Goal: Task Accomplishment & Management: Complete application form

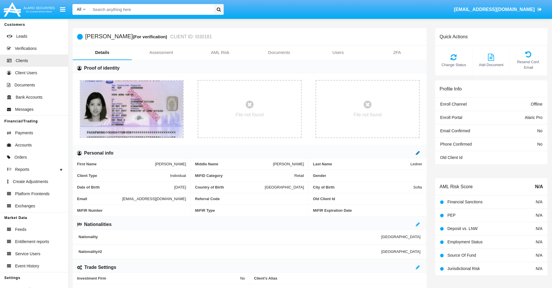
click at [418, 153] on icon at bounding box center [418, 152] width 4 height 5
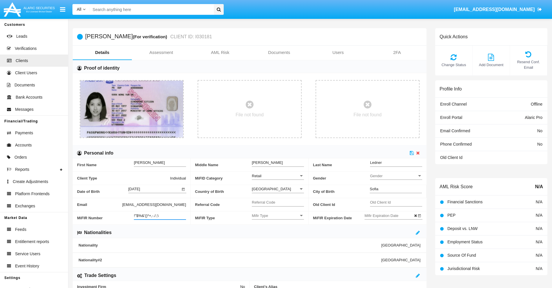
type input "!"$%&'()*+,-./:;\"
click at [412, 153] on icon at bounding box center [412, 152] width 4 height 5
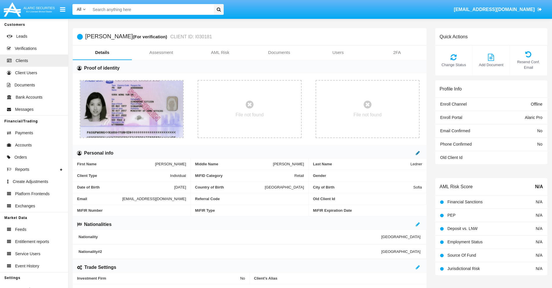
click at [418, 153] on icon at bounding box center [418, 152] width 4 height 5
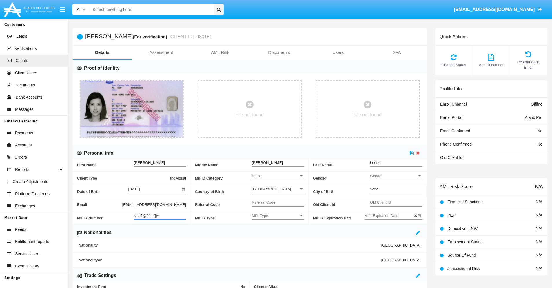
type input "<=>?@[]^_`{|}~"
click at [412, 153] on icon at bounding box center [412, 152] width 4 height 5
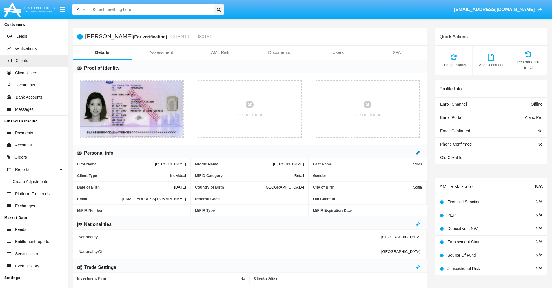
click at [418, 153] on icon at bounding box center [418, 152] width 4 height 5
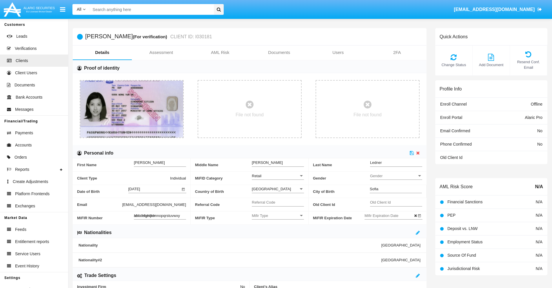
type input "abcdefghijklmnopqrstuvwxyz"
click at [412, 153] on icon at bounding box center [412, 152] width 4 height 5
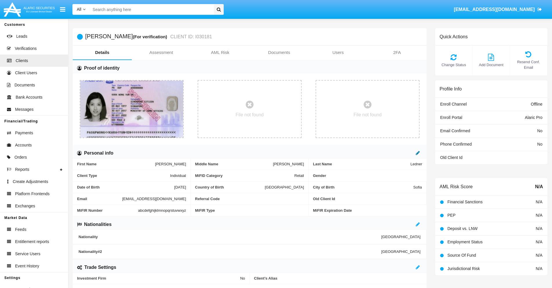
click at [418, 153] on icon at bounding box center [418, 152] width 4 height 5
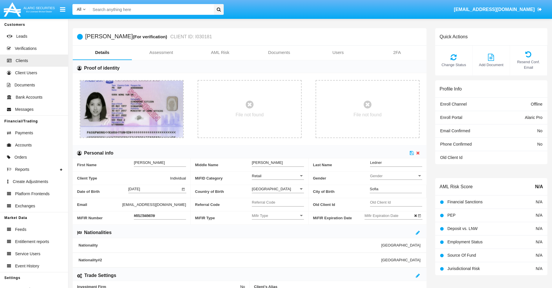
type input "#0123456789"
click at [412, 153] on icon at bounding box center [412, 152] width 4 height 5
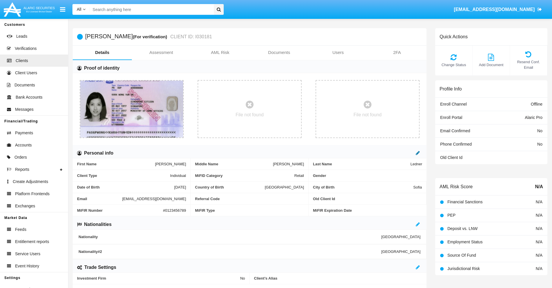
click at [418, 153] on icon at bounding box center [418, 152] width 4 height 5
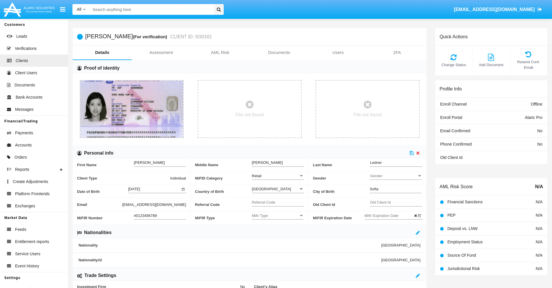
click at [160, 215] on input "#0123456789" at bounding box center [160, 215] width 52 height 5
click at [412, 153] on icon at bounding box center [412, 152] width 4 height 5
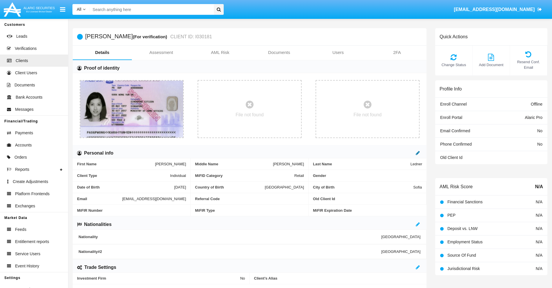
click at [418, 153] on icon at bounding box center [418, 152] width 4 height 5
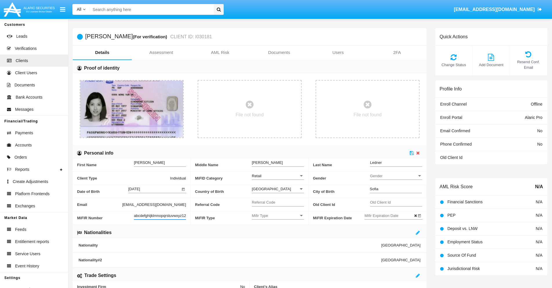
scroll to position [0, 4]
type input "abcdefghijklmnopqrstuvwxyz1234"
click at [412, 153] on icon at bounding box center [412, 152] width 4 height 5
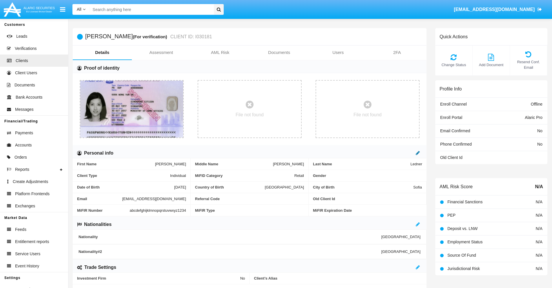
click at [418, 153] on icon at bounding box center [418, 152] width 4 height 5
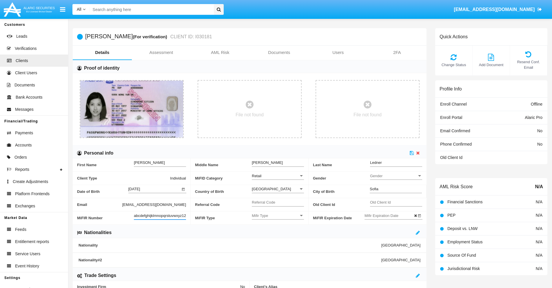
scroll to position [0, 6]
type input "abcdefghijklmnopqrstuvwxyz12345"
click at [412, 153] on icon at bounding box center [412, 152] width 4 height 5
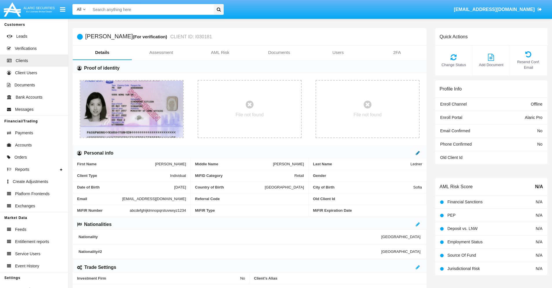
click at [418, 153] on icon at bounding box center [418, 152] width 4 height 5
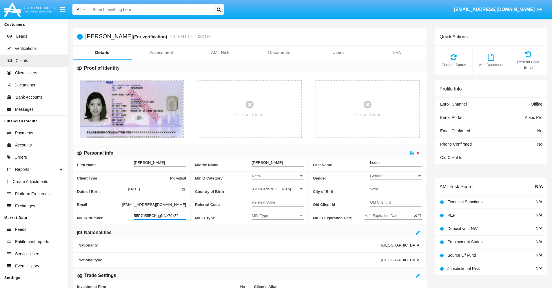
type input "55P7e55BCKqgNNz79xZf"
click at [278, 215] on span "Mifir Type" at bounding box center [275, 215] width 47 height 5
click at [278, 230] on span "CONCAT" at bounding box center [278, 229] width 52 height 11
click at [390, 215] on input "Mifir Expiration Date" at bounding box center [391, 215] width 52 height 5
click at [382, 118] on span "[DATE]" at bounding box center [377, 118] width 13 height 5
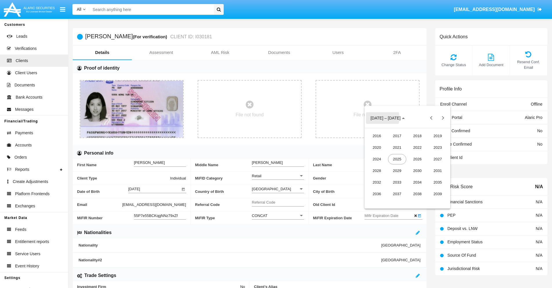
click at [417, 170] on div "2030" at bounding box center [417, 170] width 18 height 10
click at [377, 147] on div "JAN" at bounding box center [377, 147] width 18 height 10
click at [396, 154] on div "1" at bounding box center [396, 154] width 10 height 10
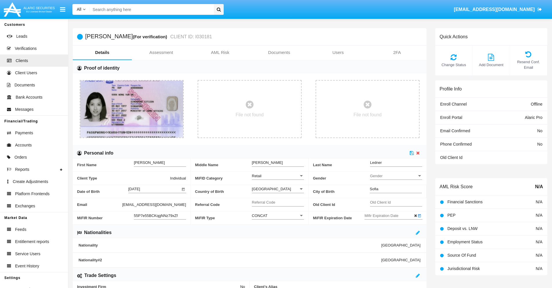
type input "[DATE]"
click at [412, 153] on icon at bounding box center [412, 152] width 4 height 5
